Goal: Information Seeking & Learning: Learn about a topic

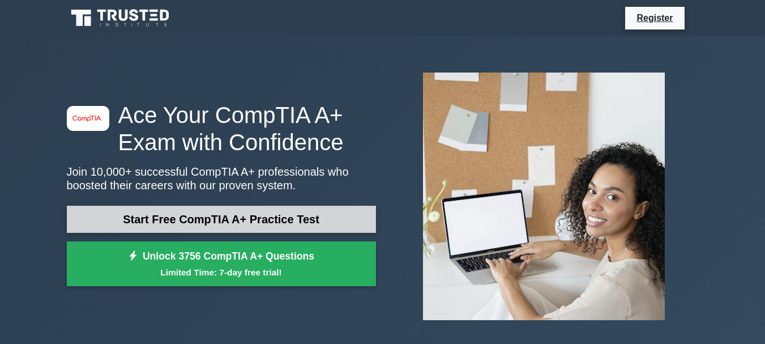
click at [221, 211] on link "Start Free CompTIA A+ Practice Test" at bounding box center [221, 219] width 309 height 27
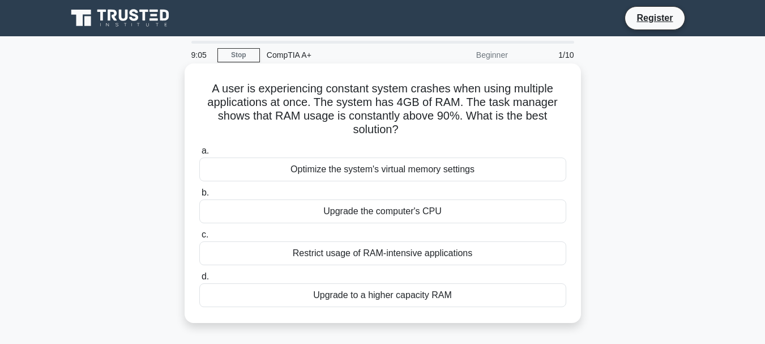
click at [424, 297] on div "Upgrade to a higher capacity RAM" at bounding box center [382, 295] width 367 height 24
click at [199, 280] on input "d. Upgrade to a higher capacity RAM" at bounding box center [199, 276] width 0 height 7
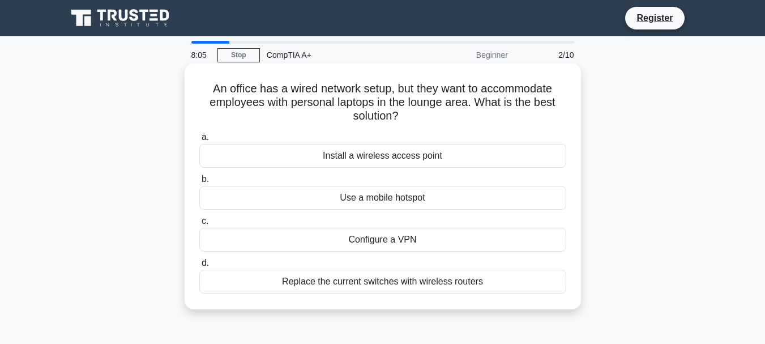
click at [399, 160] on div "Install a wireless access point" at bounding box center [382, 156] width 367 height 24
click at [199, 141] on input "a. Install a wireless access point" at bounding box center [199, 137] width 0 height 7
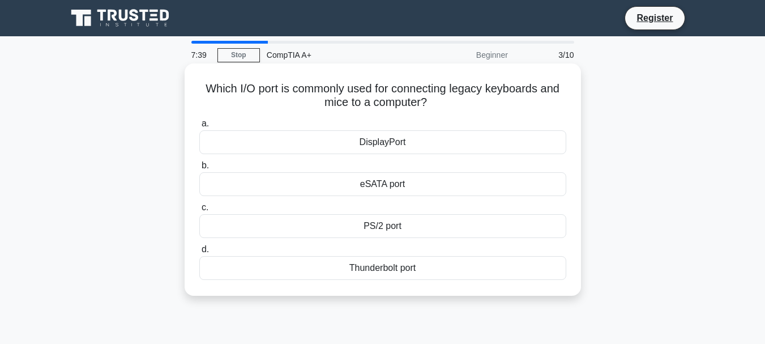
click at [412, 182] on div "eSATA port" at bounding box center [382, 184] width 367 height 24
click at [199, 169] on input "b. eSATA port" at bounding box center [199, 165] width 0 height 7
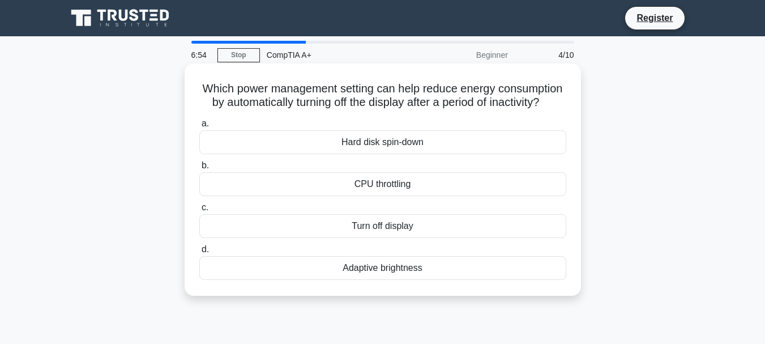
click at [355, 183] on label "b. CPU throttling" at bounding box center [382, 177] width 367 height 37
click at [199, 169] on input "b. CPU throttling" at bounding box center [199, 165] width 0 height 7
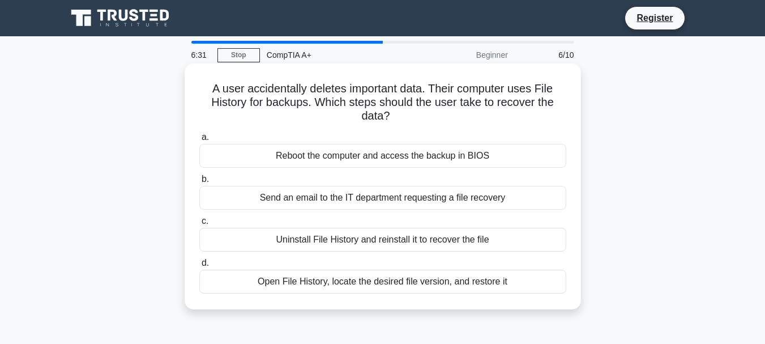
click at [362, 285] on div "Open File History, locate the desired file version, and restore it" at bounding box center [382, 282] width 367 height 24
click at [199, 267] on input "d. Open File History, locate the desired file version, and restore it" at bounding box center [199, 262] width 0 height 7
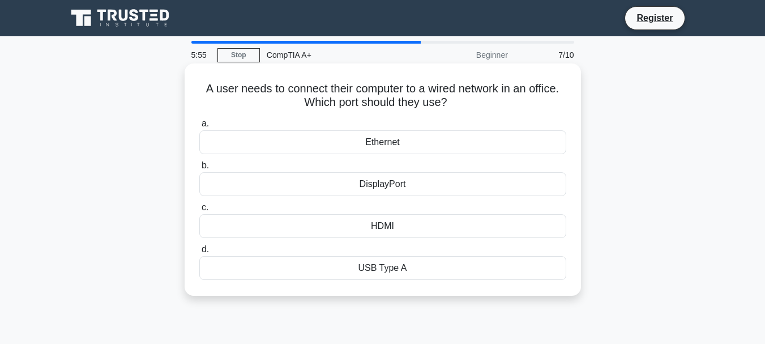
click at [382, 133] on div "Ethernet" at bounding box center [382, 142] width 367 height 24
click at [199, 127] on input "a. Ethernet" at bounding box center [199, 123] width 0 height 7
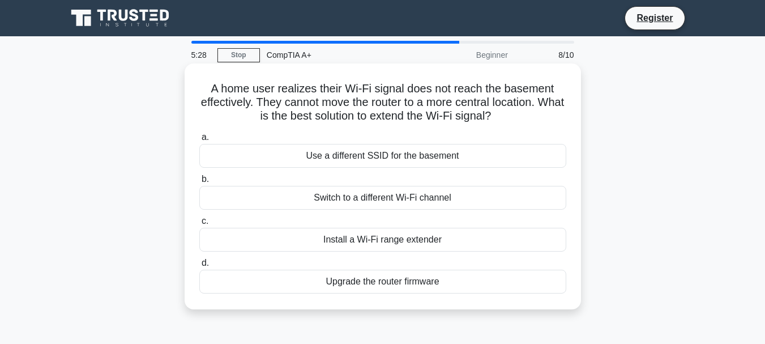
click at [399, 241] on div "Install a Wi-Fi range extender" at bounding box center [382, 240] width 367 height 24
click at [199, 225] on input "c. Install a Wi-Fi range extender" at bounding box center [199, 220] width 0 height 7
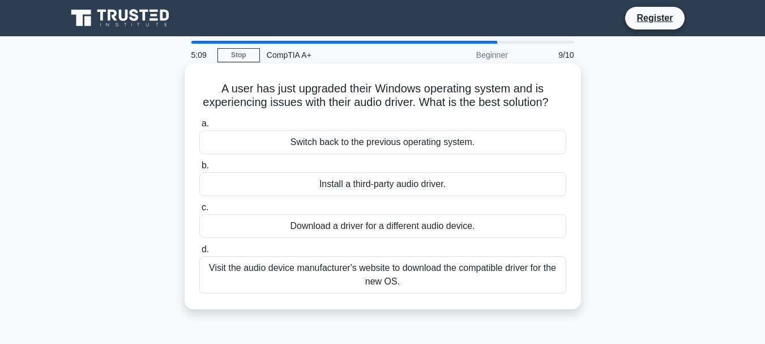
click at [421, 284] on div "Visit the audio device manufacturer's website to download the compatible driver…" at bounding box center [382, 274] width 367 height 37
click at [199, 253] on input "d. Visit the audio device manufacturer's website to download the compatible dri…" at bounding box center [199, 249] width 0 height 7
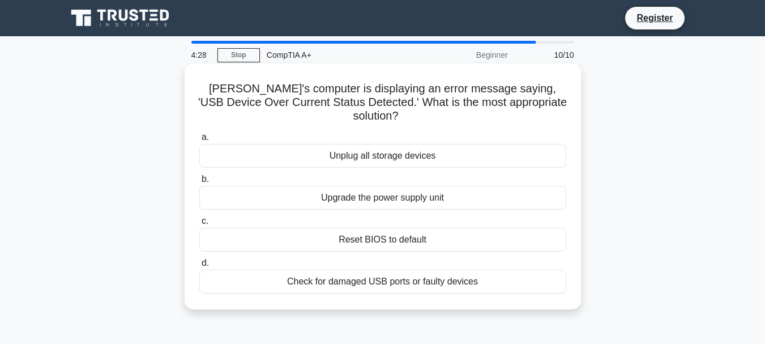
click at [399, 229] on div "Reset BIOS to default" at bounding box center [382, 240] width 367 height 24
click at [199, 225] on input "c. Reset BIOS to default" at bounding box center [199, 220] width 0 height 7
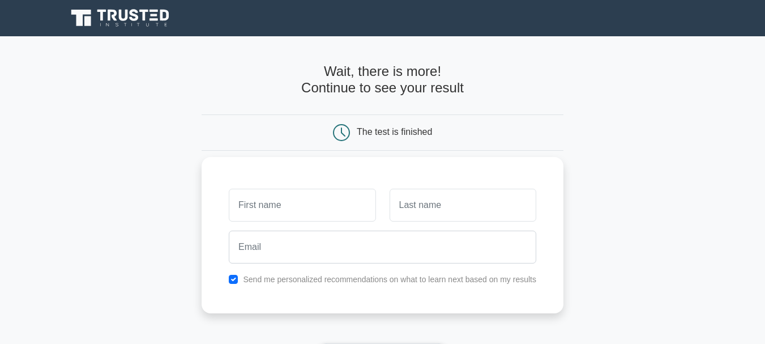
click at [438, 296] on div "Send me personalized recommendations on what to learn next based on my results" at bounding box center [383, 235] width 362 height 156
click at [347, 134] on icon at bounding box center [341, 132] width 17 height 17
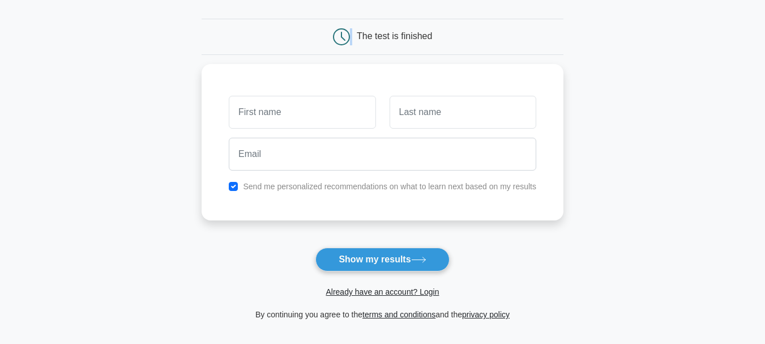
scroll to position [97, 0]
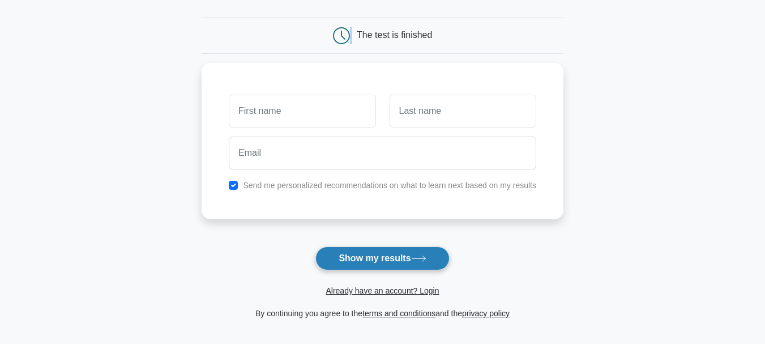
click at [397, 251] on button "Show my results" at bounding box center [382, 258] width 134 height 24
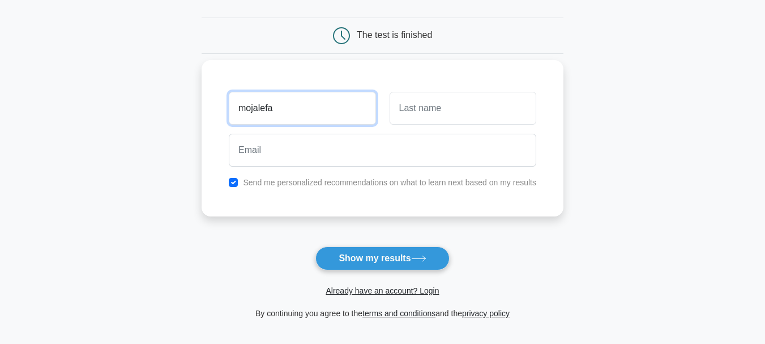
type input "mojalefa"
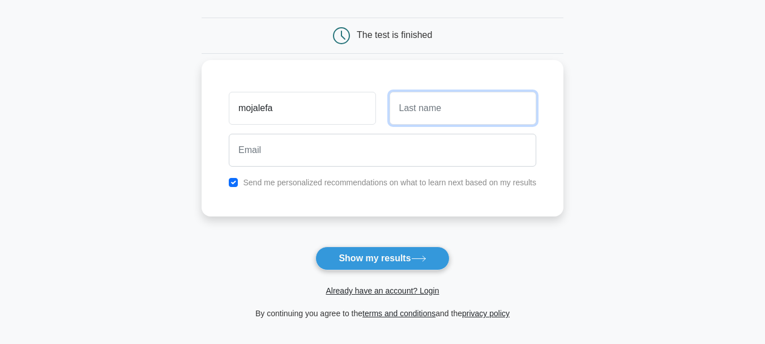
click at [442, 105] on input "text" at bounding box center [463, 108] width 147 height 33
type input "bogosi"
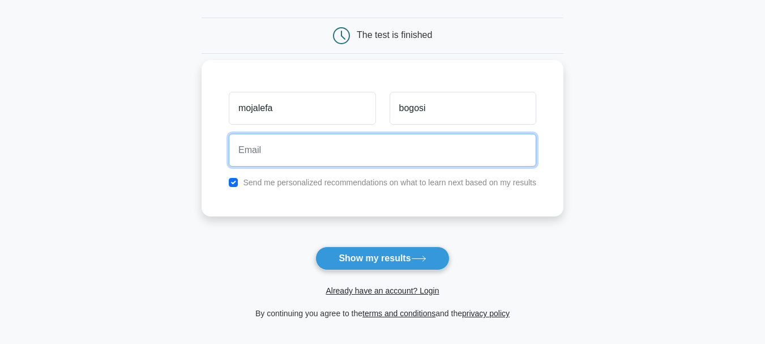
click at [291, 147] on input "email" at bounding box center [382, 150] width 307 height 33
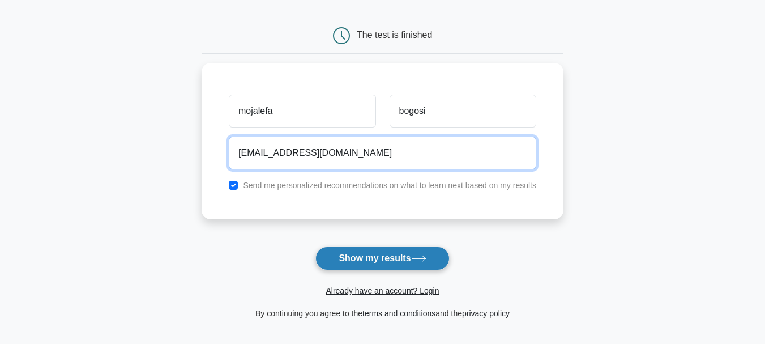
type input "[EMAIL_ADDRESS][DOMAIN_NAME]"
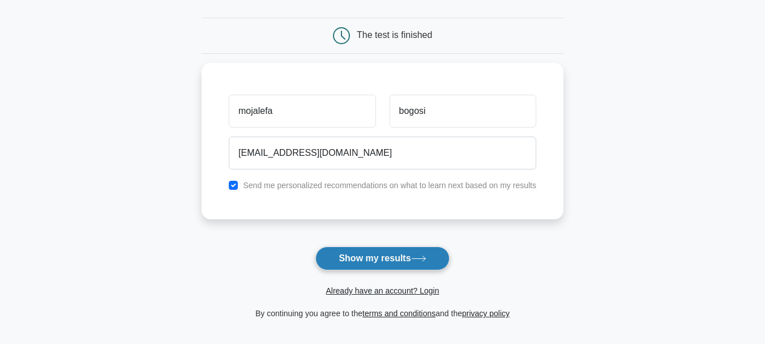
click at [328, 262] on button "Show my results" at bounding box center [382, 258] width 134 height 24
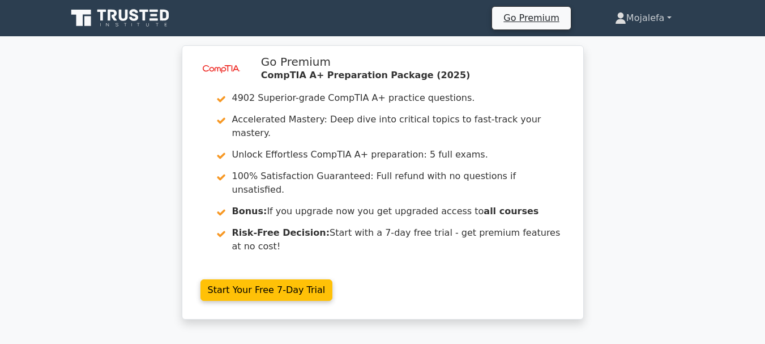
click at [665, 17] on link "Mojalefa" at bounding box center [643, 18] width 111 height 23
click at [634, 37] on link "Profile" at bounding box center [632, 45] width 89 height 18
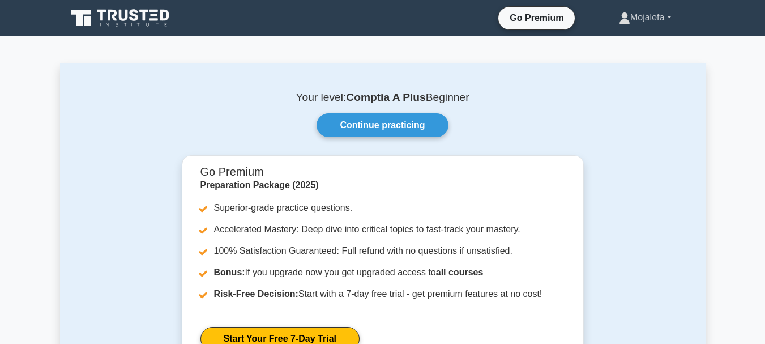
click at [663, 18] on link "Mojalefa" at bounding box center [645, 17] width 107 height 23
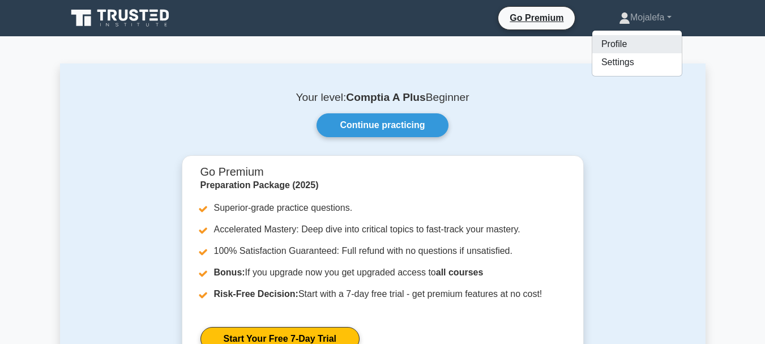
click at [611, 46] on link "Profile" at bounding box center [636, 44] width 89 height 18
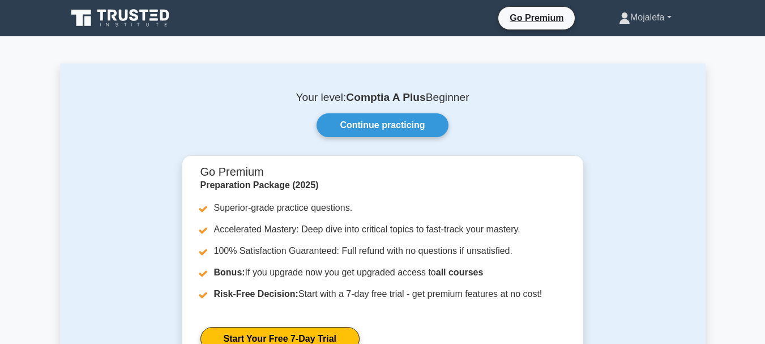
click at [668, 18] on link "Mojalefa" at bounding box center [645, 17] width 107 height 23
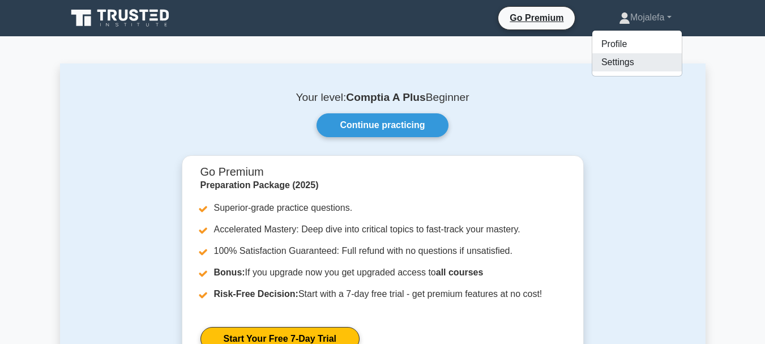
click at [609, 62] on link "Settings" at bounding box center [636, 62] width 89 height 18
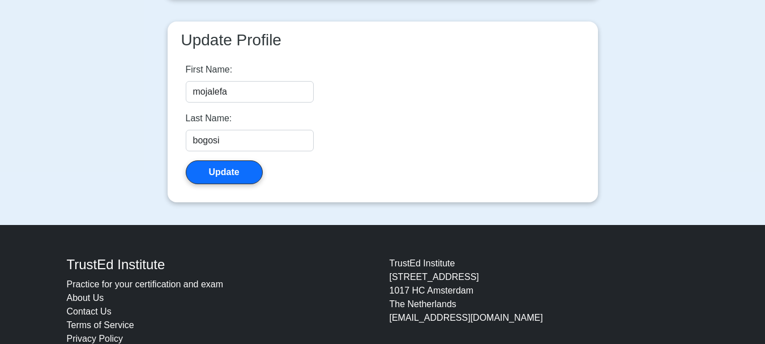
scroll to position [294, 0]
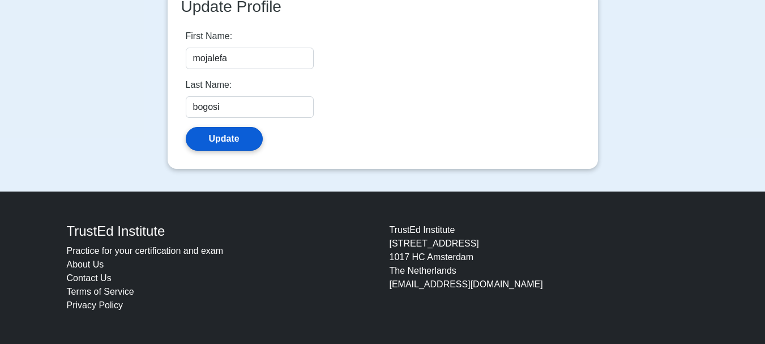
click at [231, 131] on button "Update" at bounding box center [224, 139] width 77 height 24
